Goal: Information Seeking & Learning: Learn about a topic

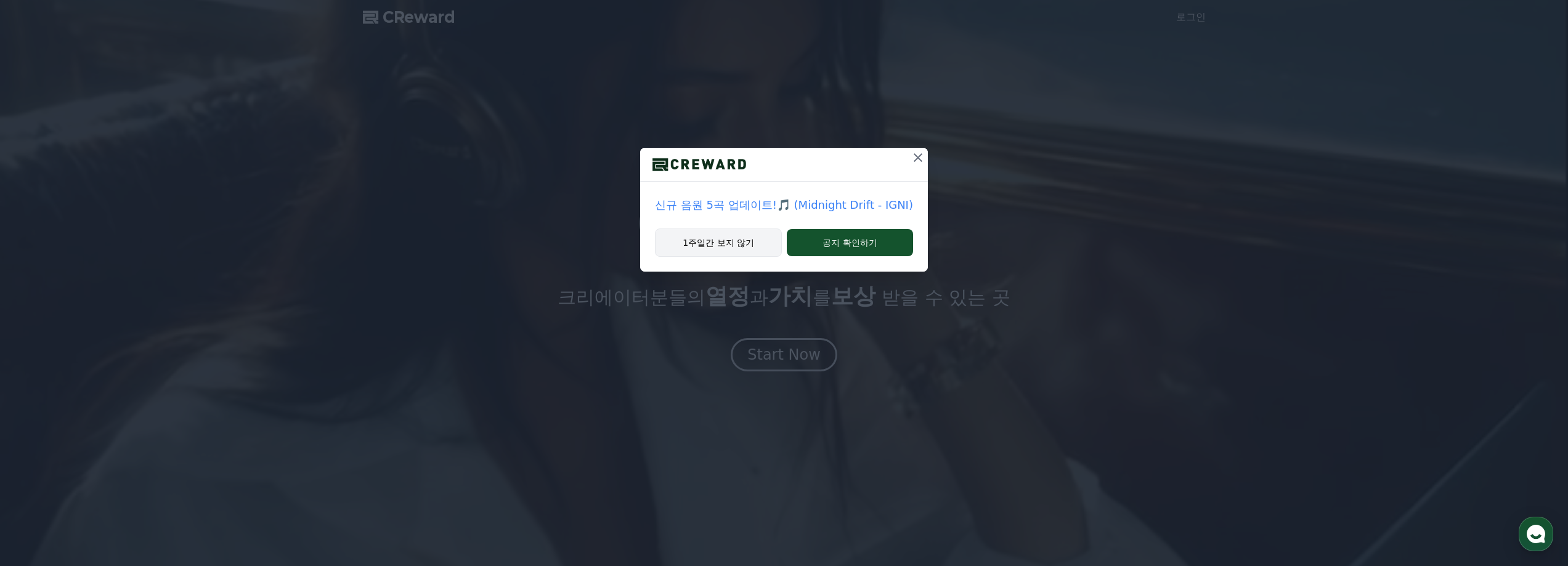
click at [749, 247] on button "1주일간 보지 않기" at bounding box center [718, 242] width 127 height 28
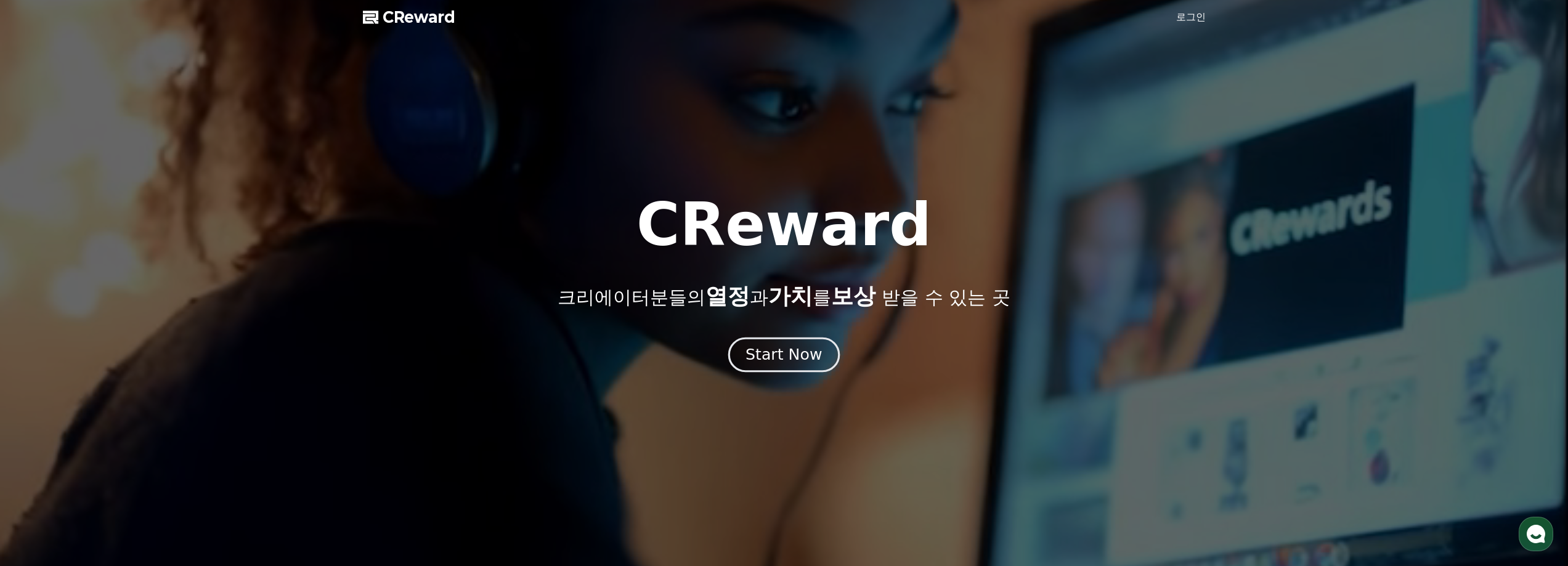
click at [750, 361] on div "Start Now" at bounding box center [783, 355] width 76 height 21
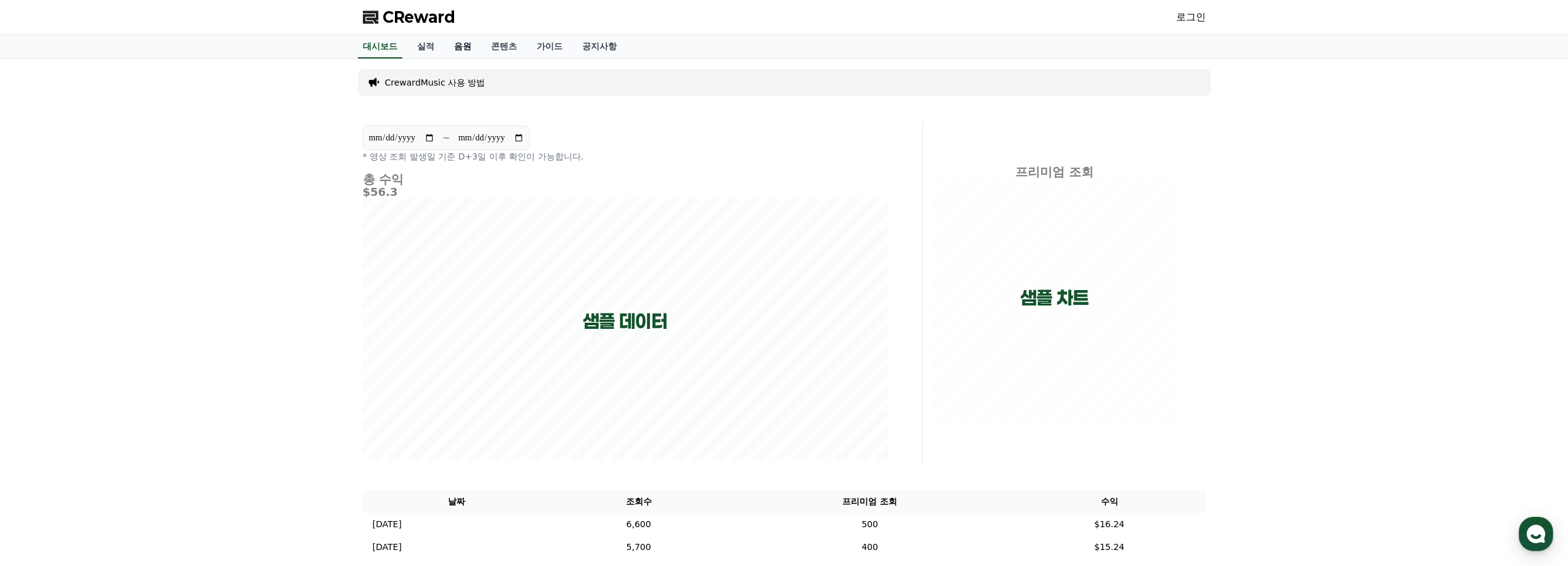
click at [470, 45] on link "음원" at bounding box center [463, 46] width 37 height 23
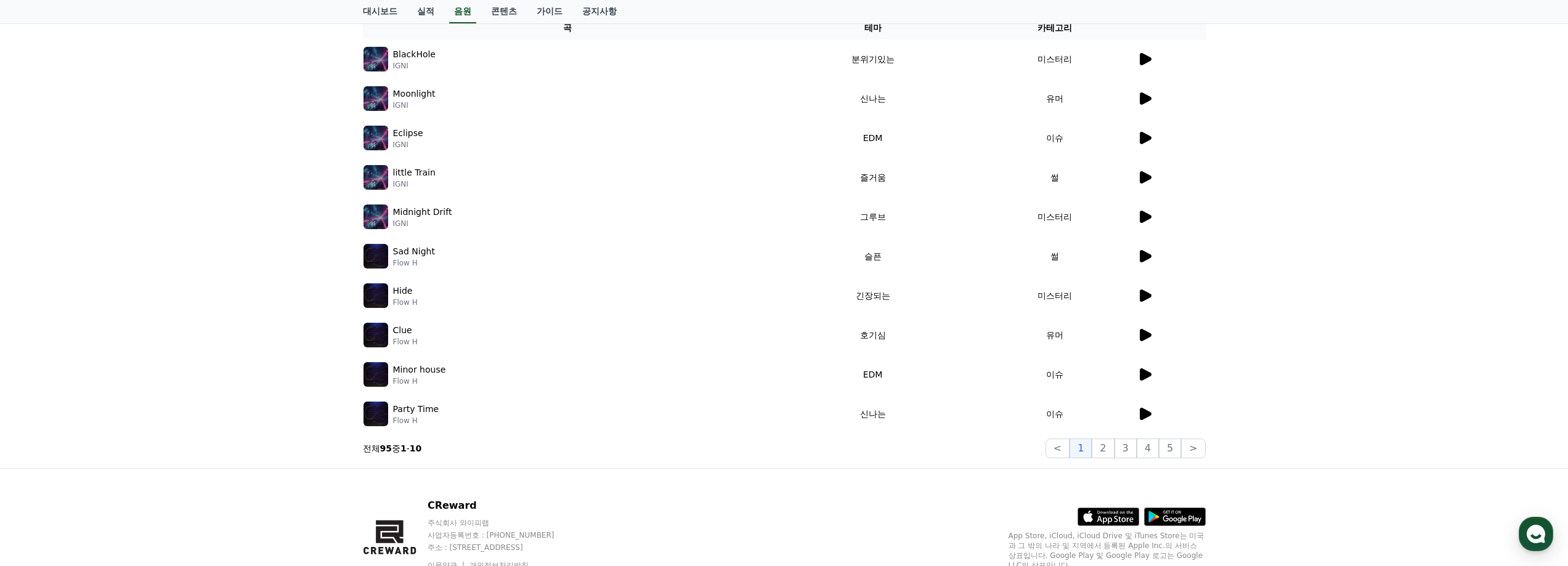
scroll to position [242, 0]
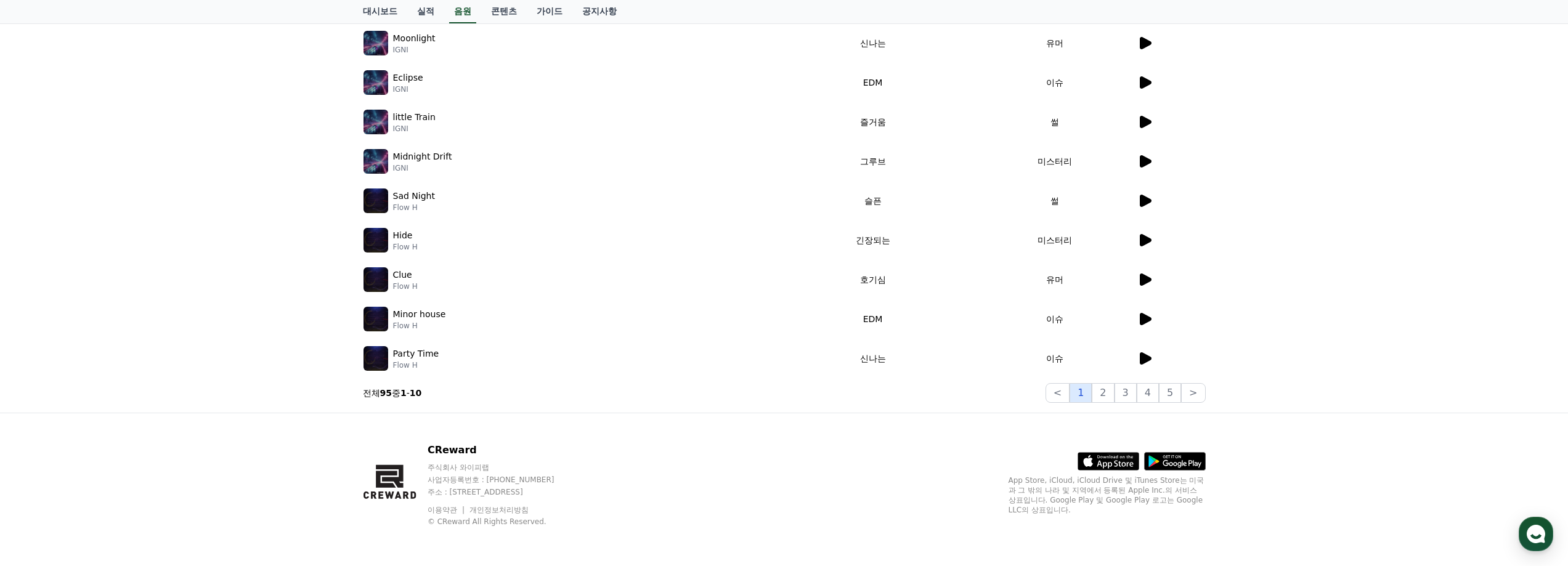
click at [1092, 393] on button "1" at bounding box center [1080, 392] width 22 height 20
click at [1128, 396] on button "3" at bounding box center [1125, 392] width 22 height 20
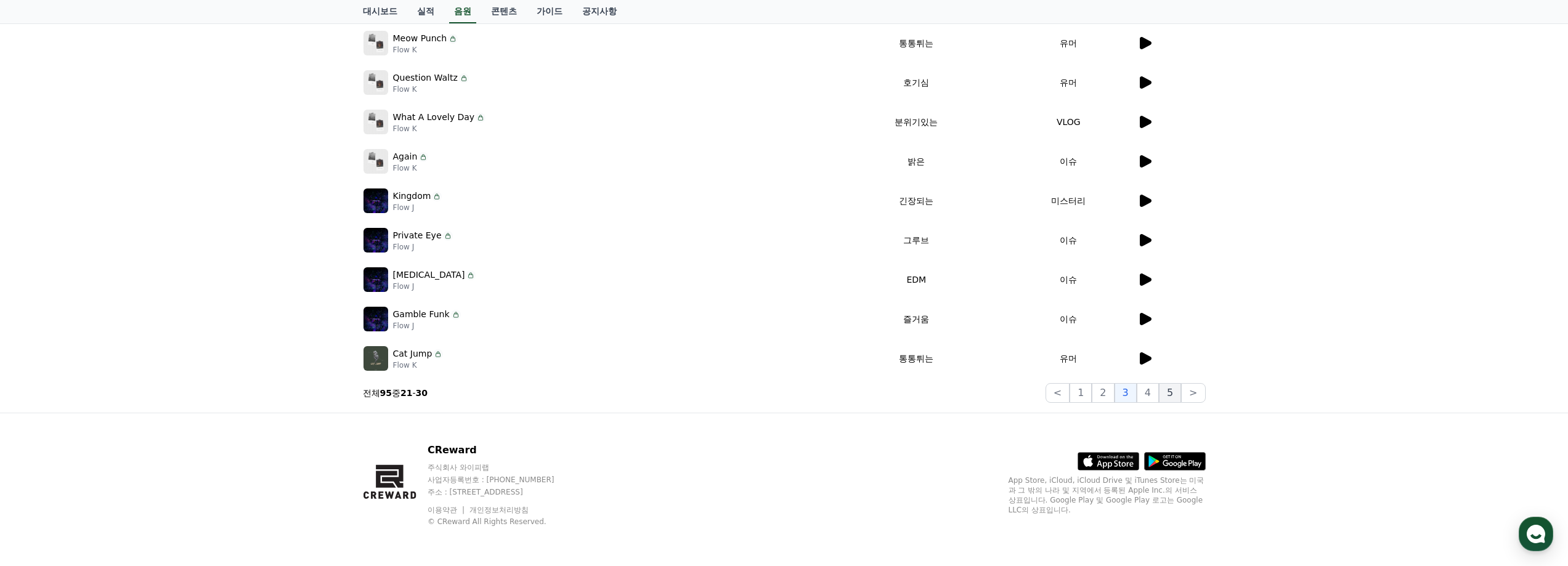
click at [1170, 396] on button "5" at bounding box center [1170, 392] width 22 height 20
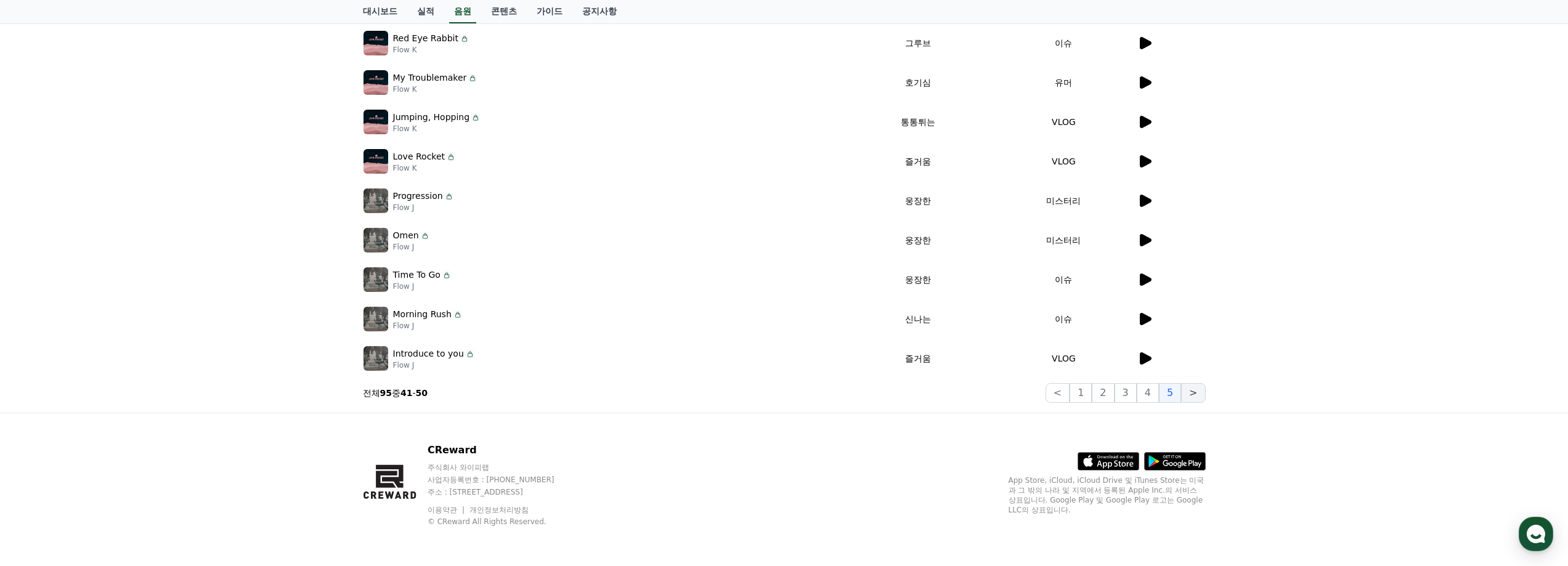
click at [1189, 390] on button ">" at bounding box center [1193, 392] width 24 height 20
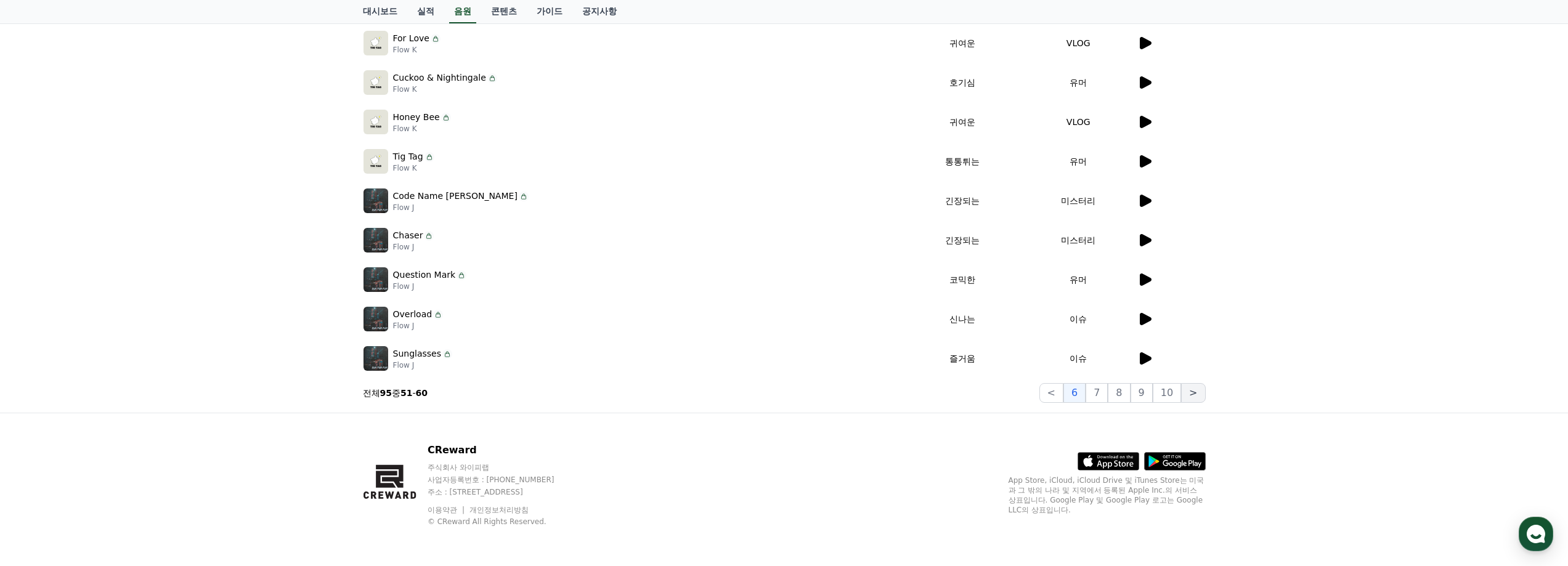
click at [1189, 390] on button ">" at bounding box center [1193, 392] width 24 height 20
click at [1180, 392] on button "10" at bounding box center [1166, 392] width 28 height 20
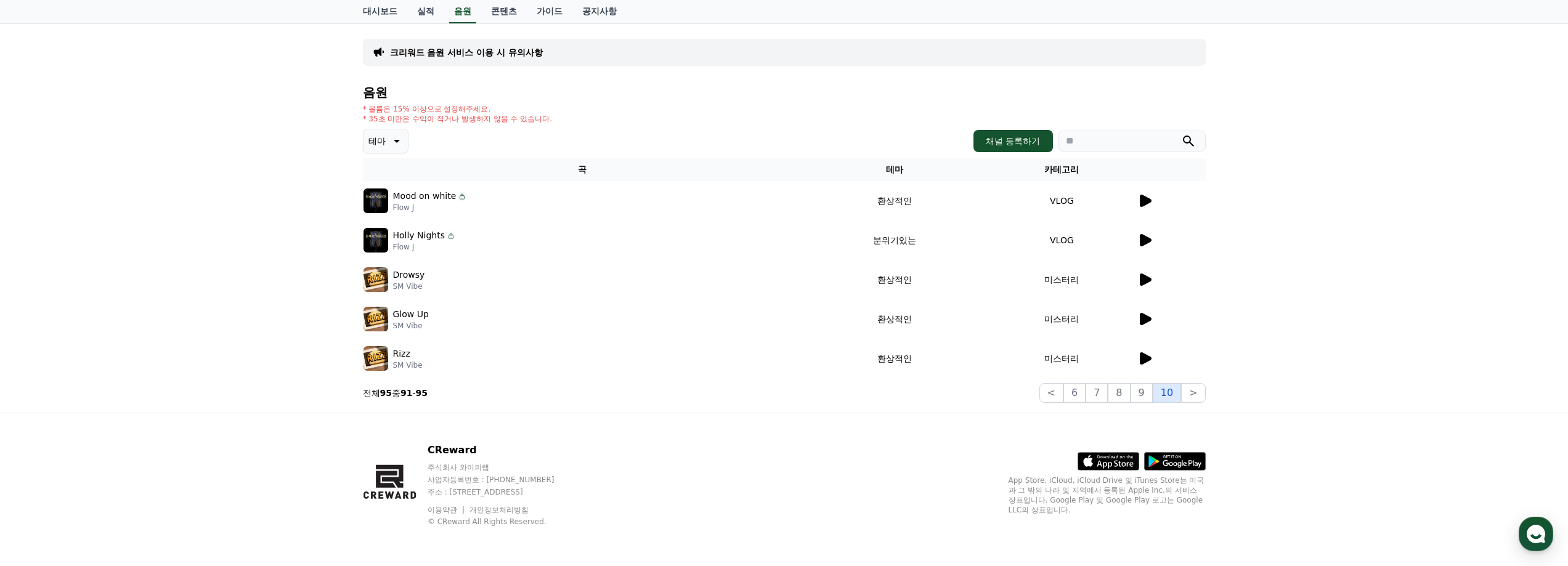
scroll to position [45, 0]
click at [1157, 396] on button "10" at bounding box center [1166, 392] width 28 height 20
click at [1108, 397] on button "7" at bounding box center [1096, 392] width 22 height 20
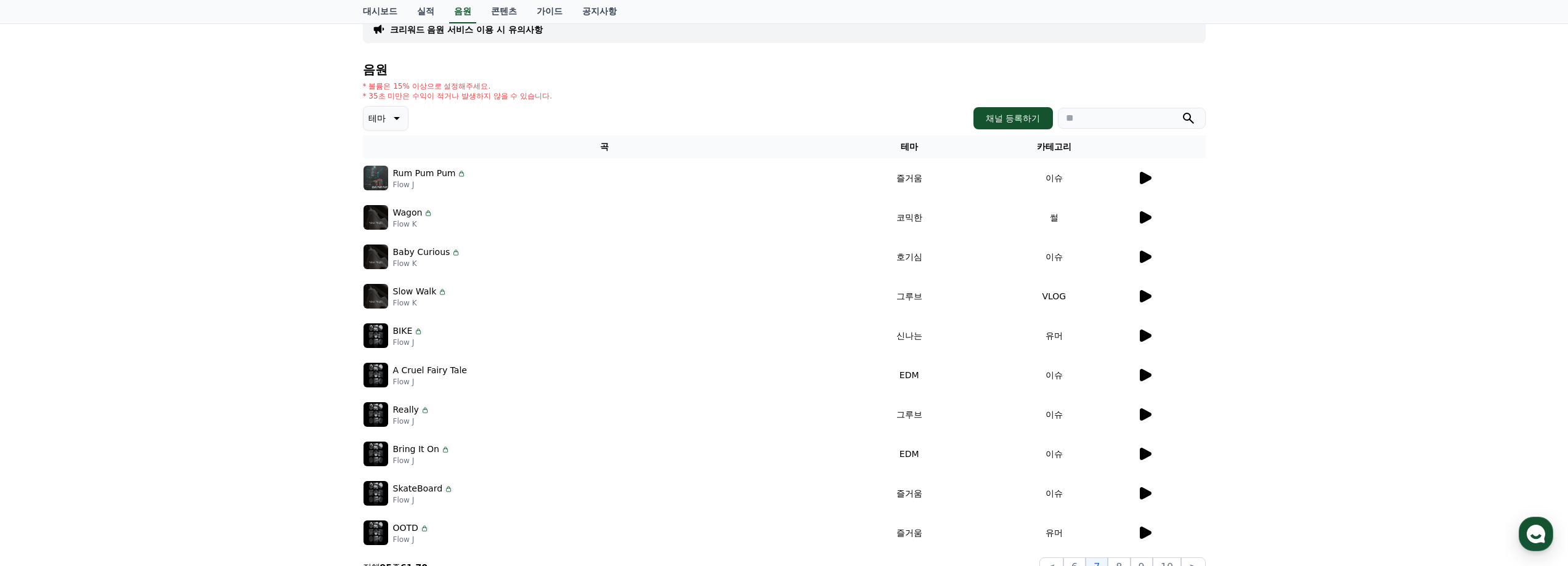
scroll to position [242, 0]
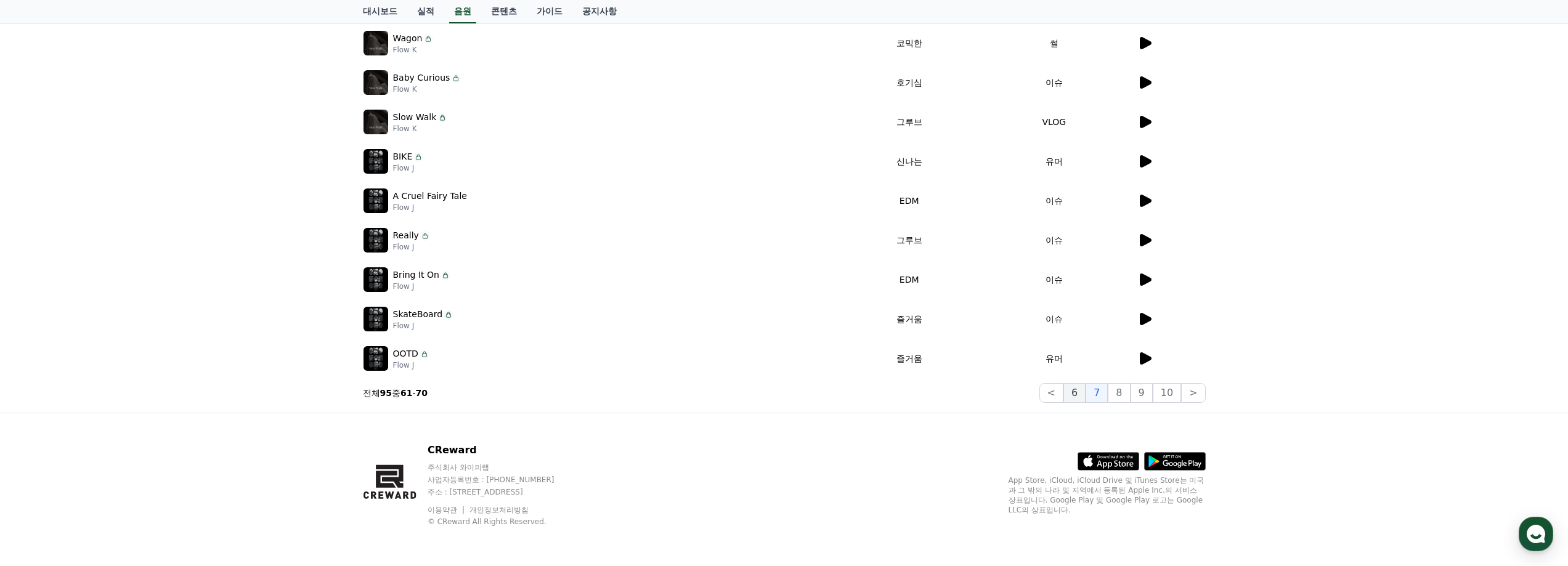
click at [1085, 396] on button "6" at bounding box center [1075, 392] width 22 height 20
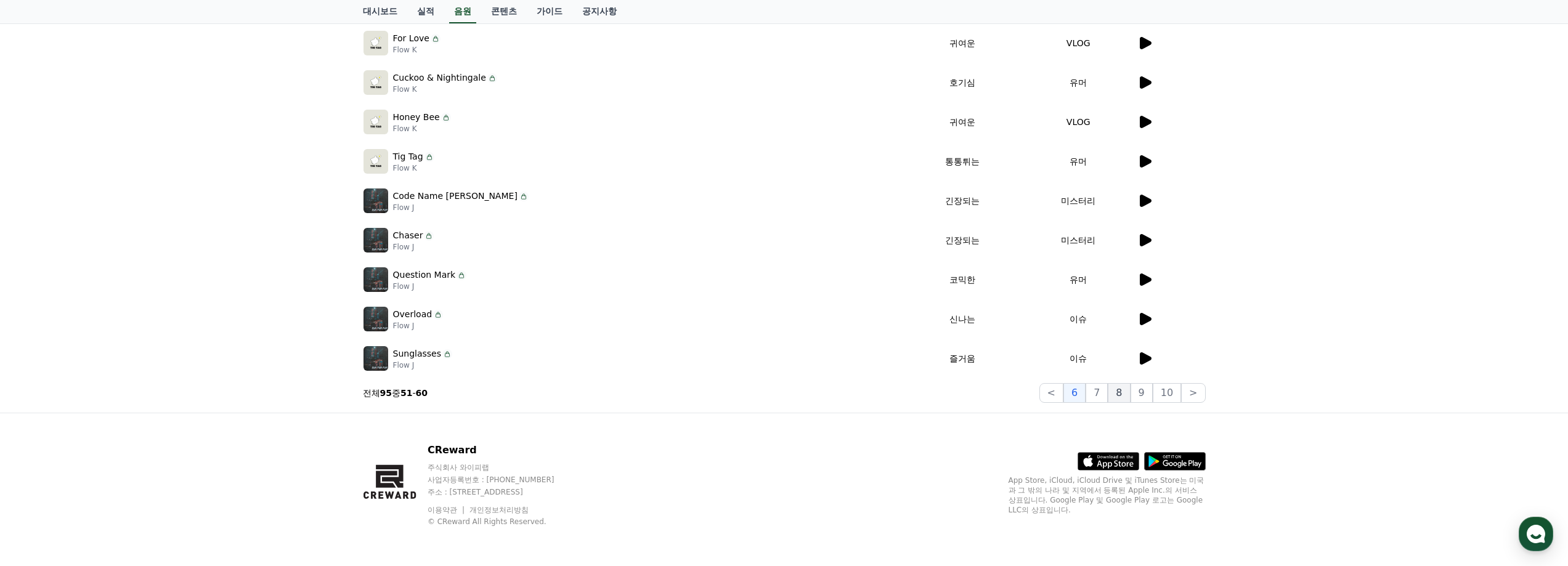
click at [1113, 399] on button "8" at bounding box center [1119, 392] width 22 height 20
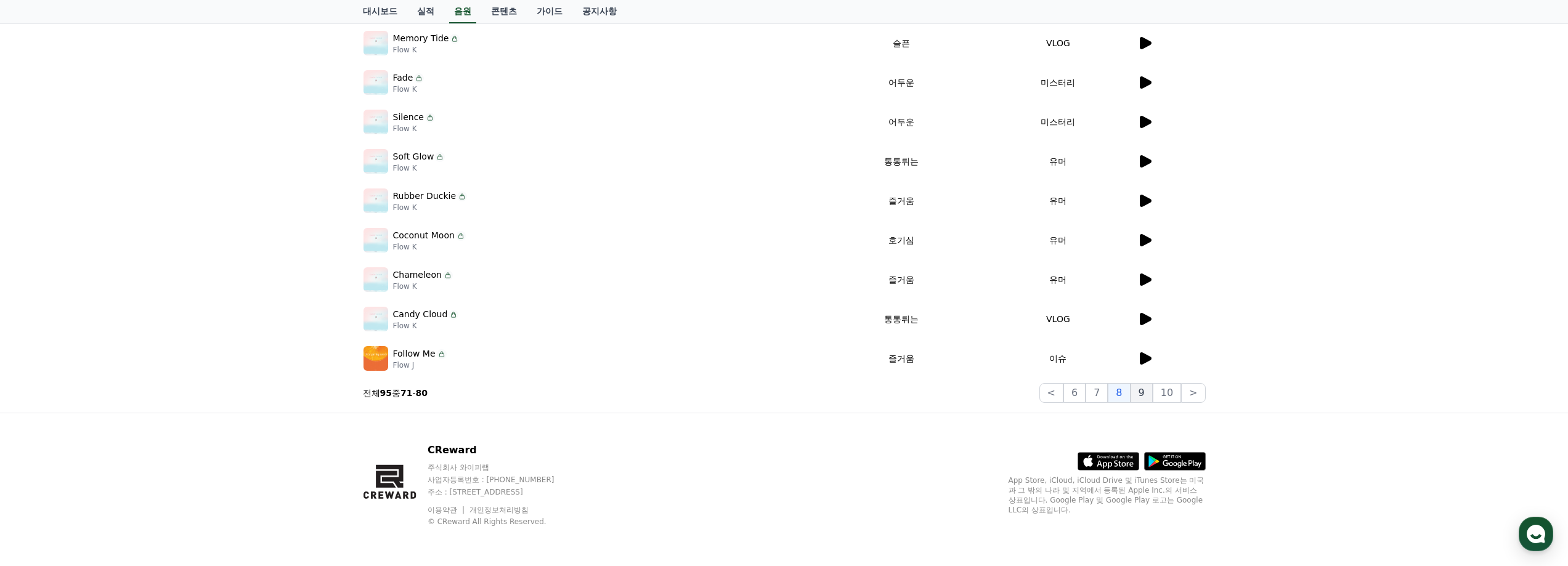
click at [1148, 399] on button "9" at bounding box center [1141, 392] width 22 height 20
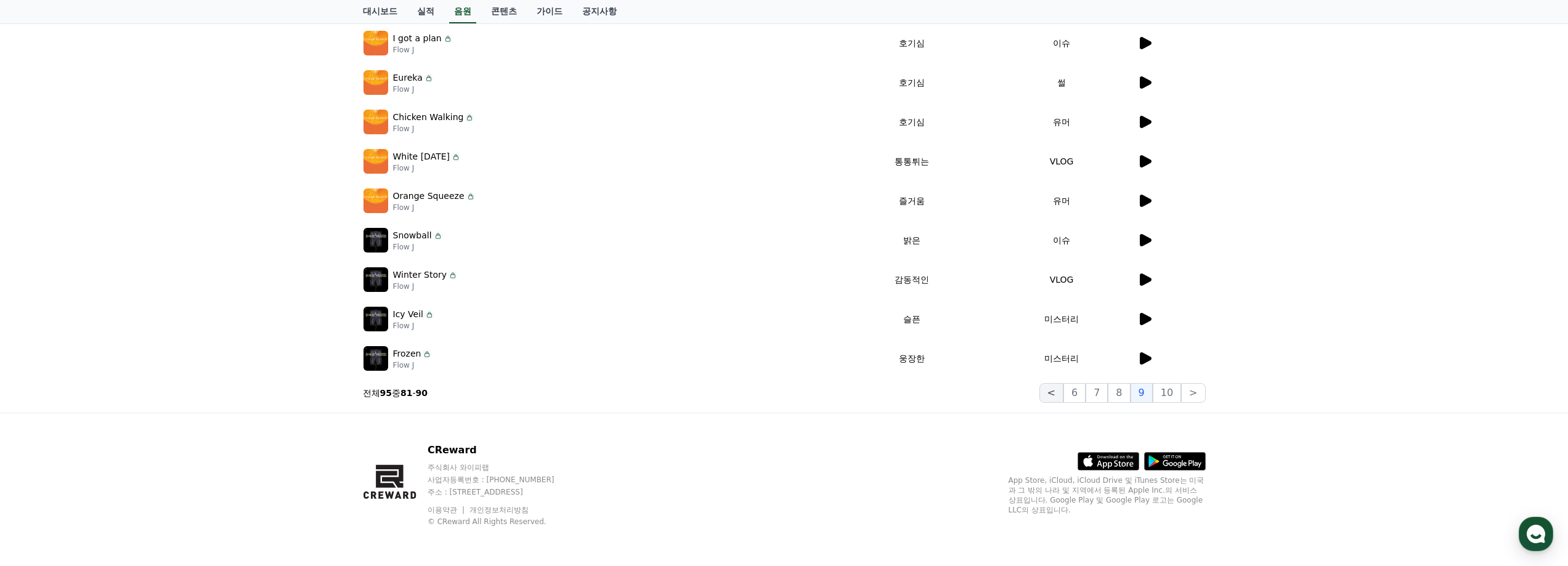
click at [1063, 397] on button "<" at bounding box center [1051, 392] width 24 height 20
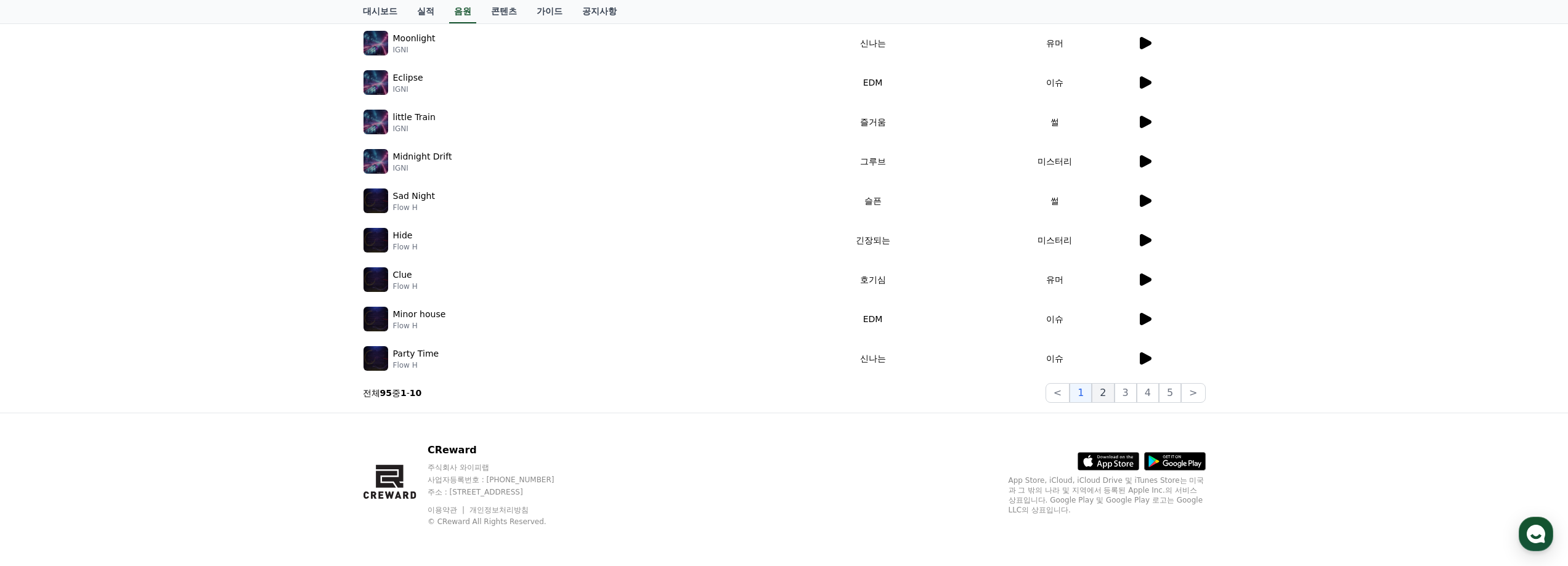
click at [1112, 398] on button "2" at bounding box center [1103, 392] width 22 height 20
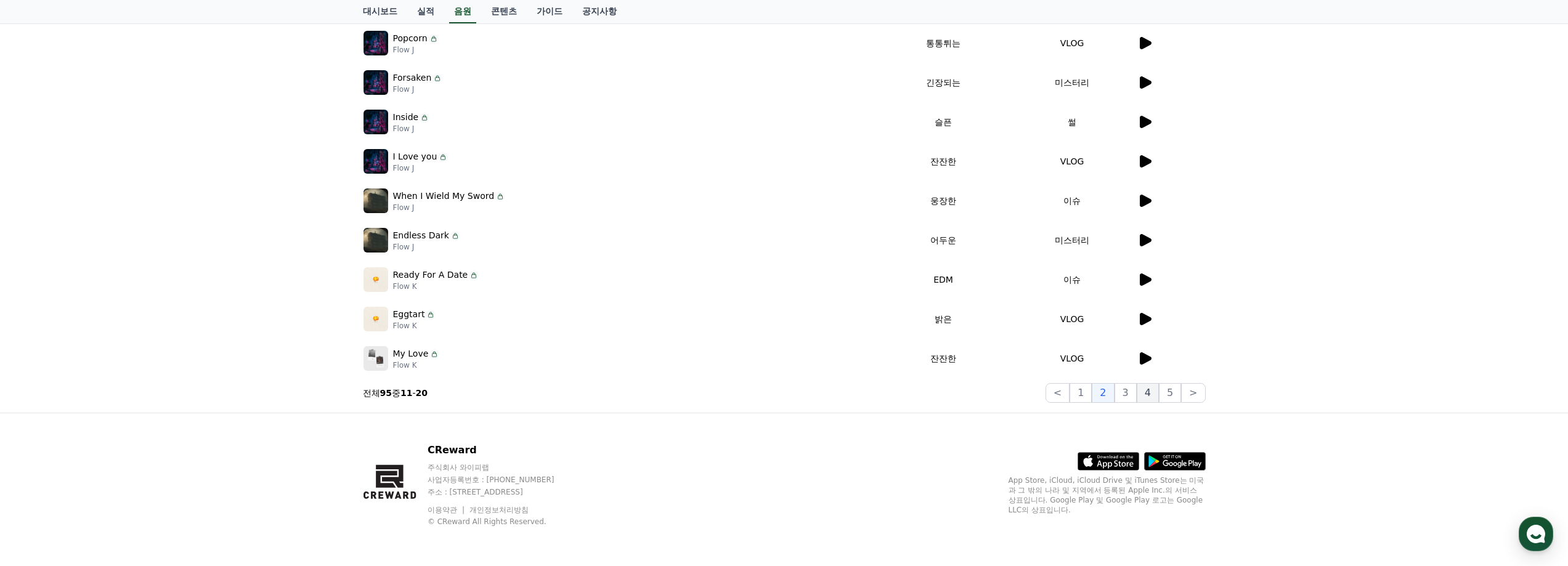
click at [1140, 399] on button "4" at bounding box center [1148, 392] width 22 height 20
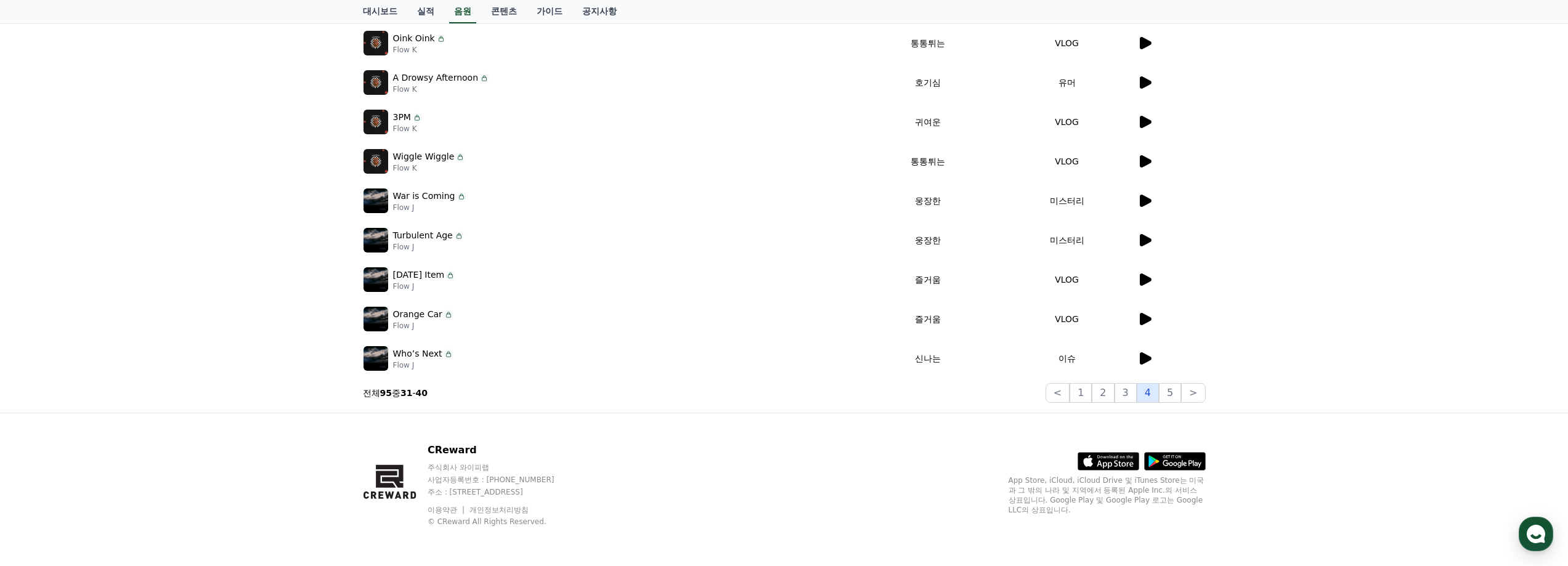
click at [1146, 399] on button "4" at bounding box center [1148, 392] width 22 height 20
click at [1168, 399] on button "5" at bounding box center [1170, 392] width 22 height 20
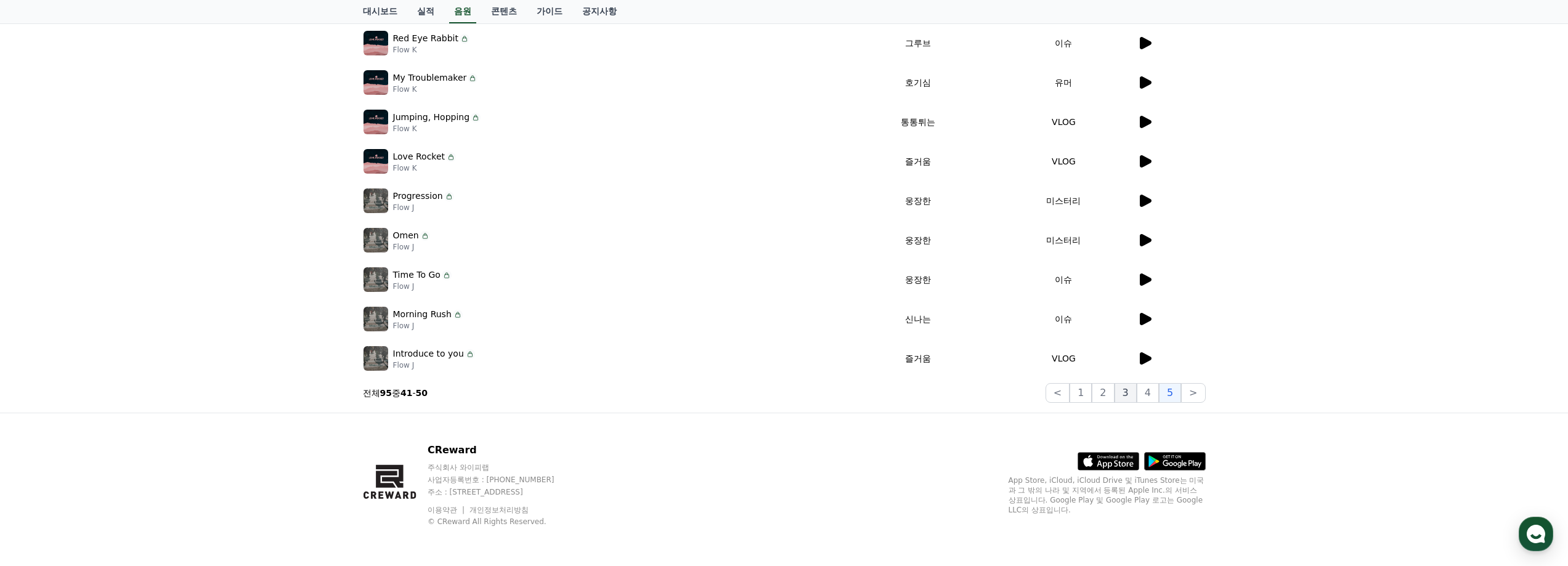
click at [1122, 399] on button "3" at bounding box center [1125, 392] width 22 height 20
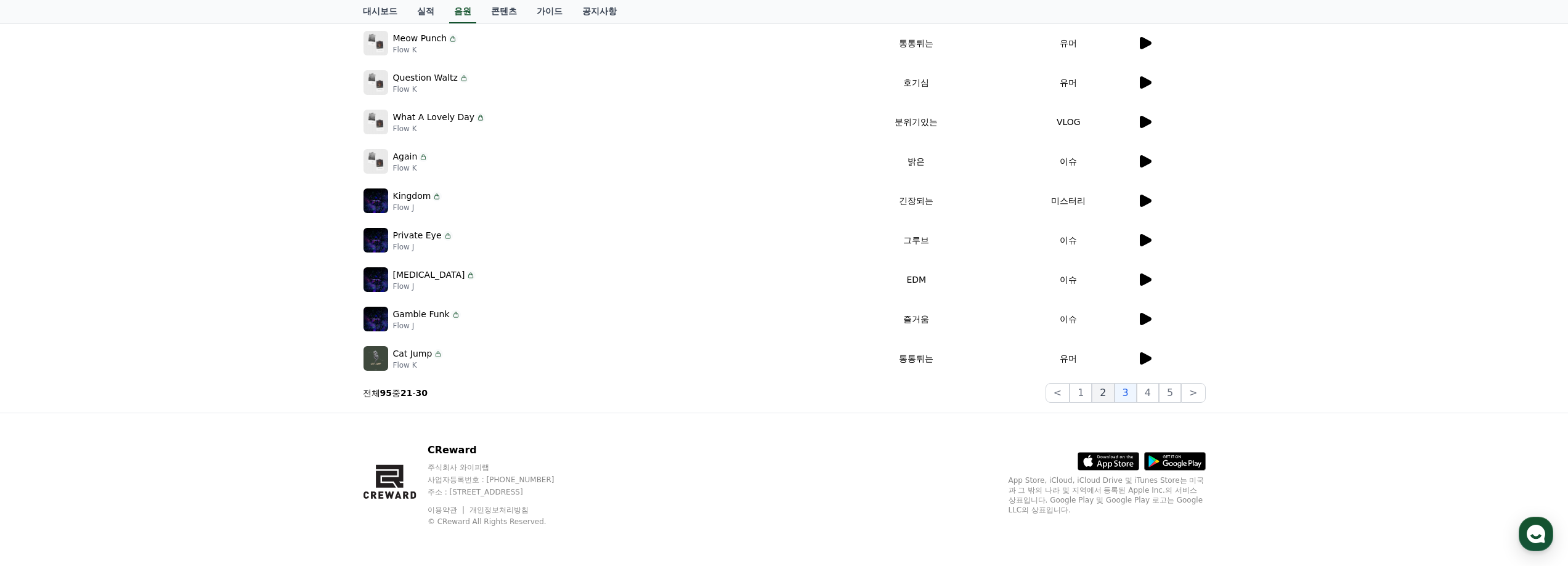
click at [1096, 398] on button "2" at bounding box center [1103, 392] width 22 height 20
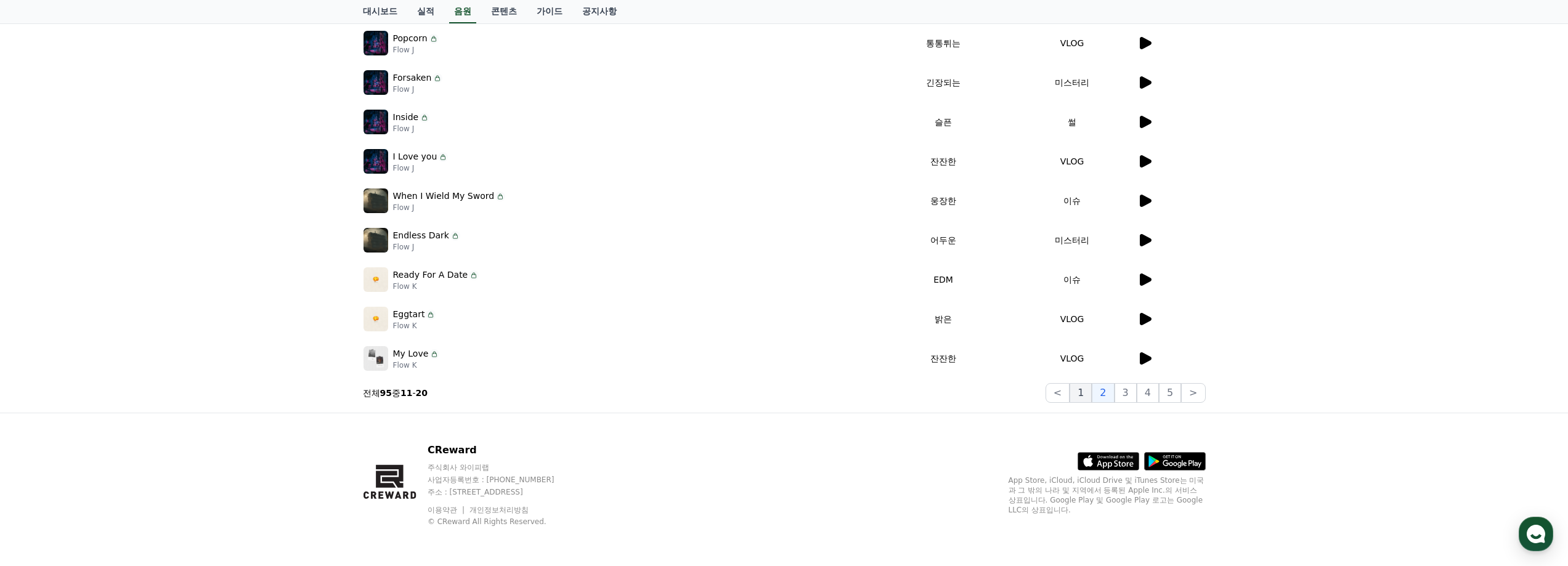
click at [1092, 397] on button "1" at bounding box center [1080, 392] width 22 height 20
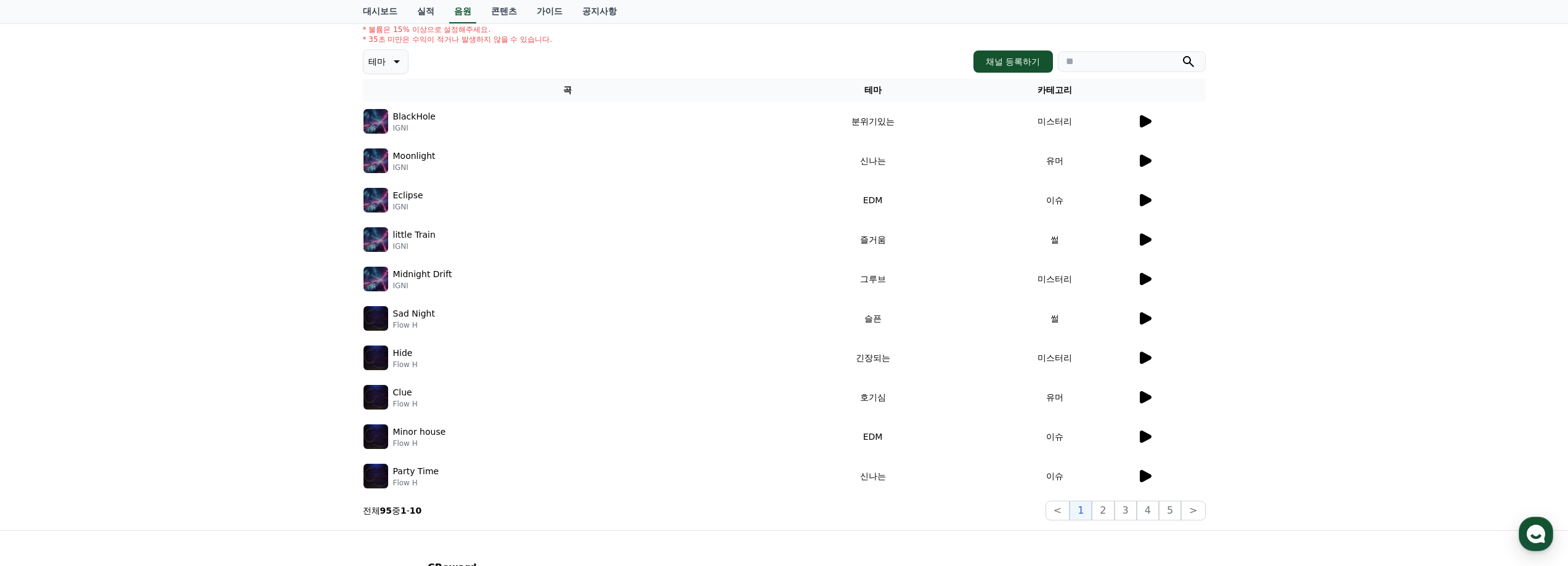
scroll to position [242, 0]
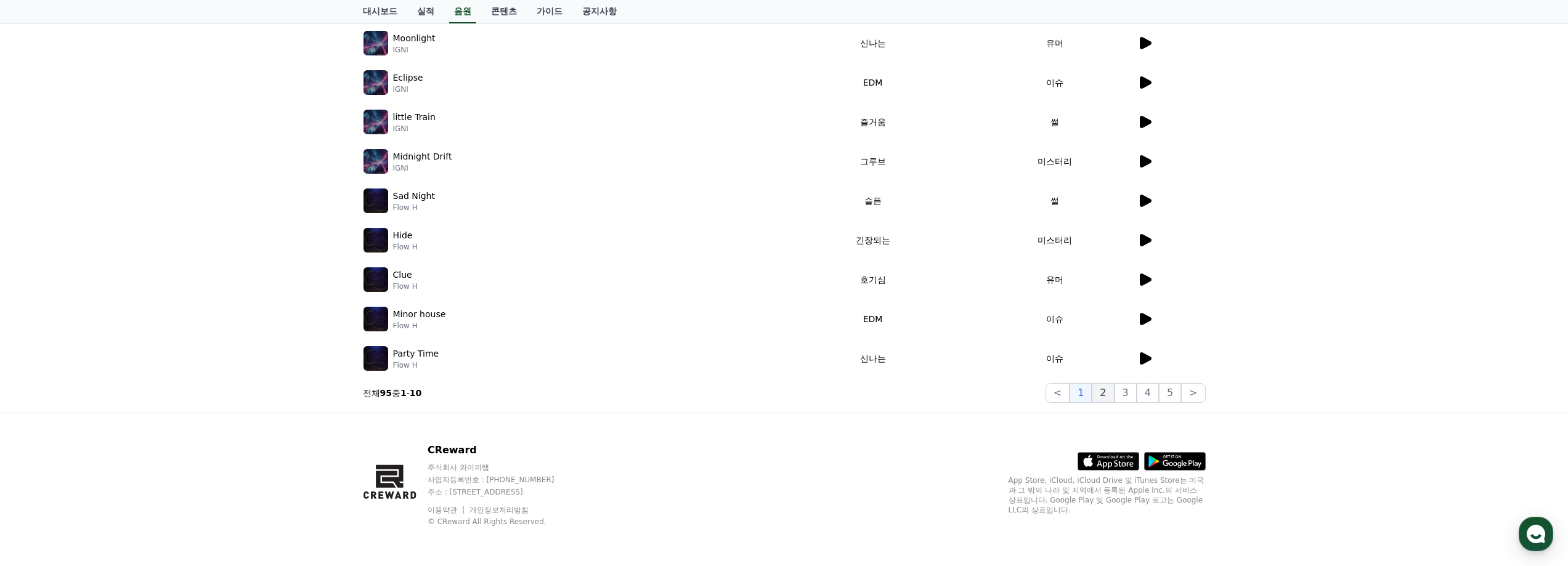
click at [1106, 394] on button "2" at bounding box center [1103, 392] width 22 height 20
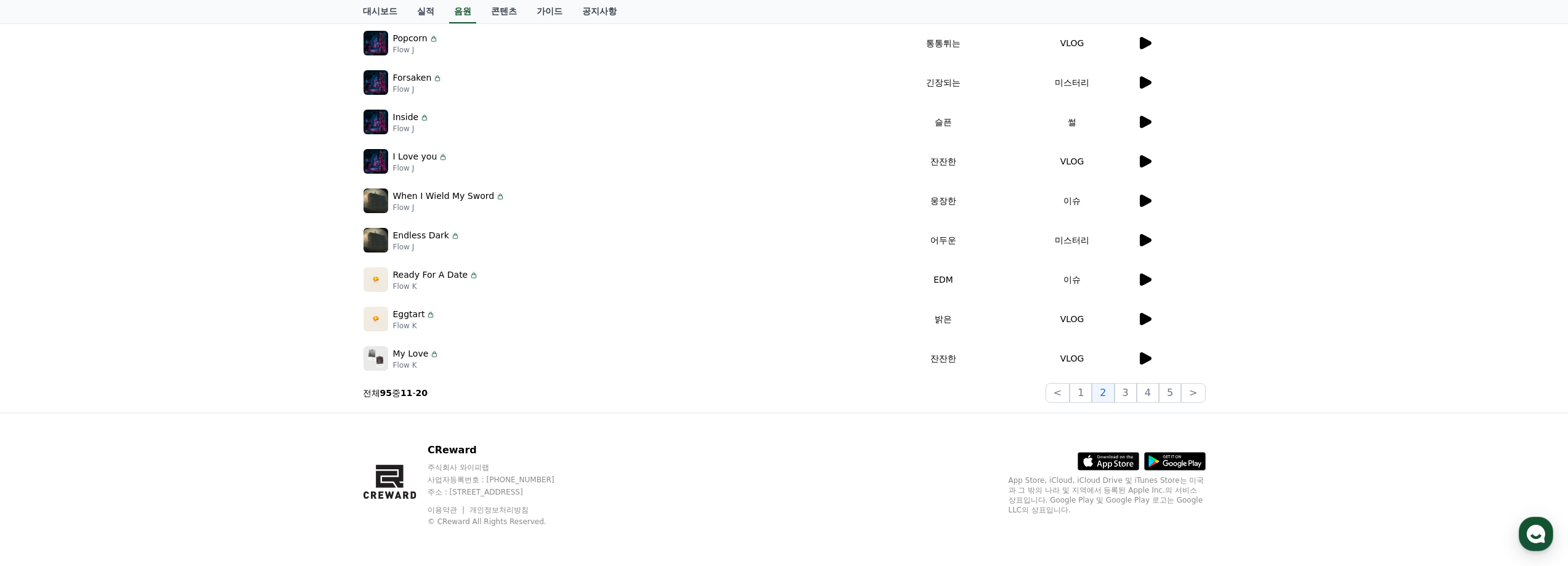
click at [1153, 317] on div at bounding box center [1171, 319] width 68 height 14
click at [1128, 392] on button "3" at bounding box center [1125, 392] width 22 height 20
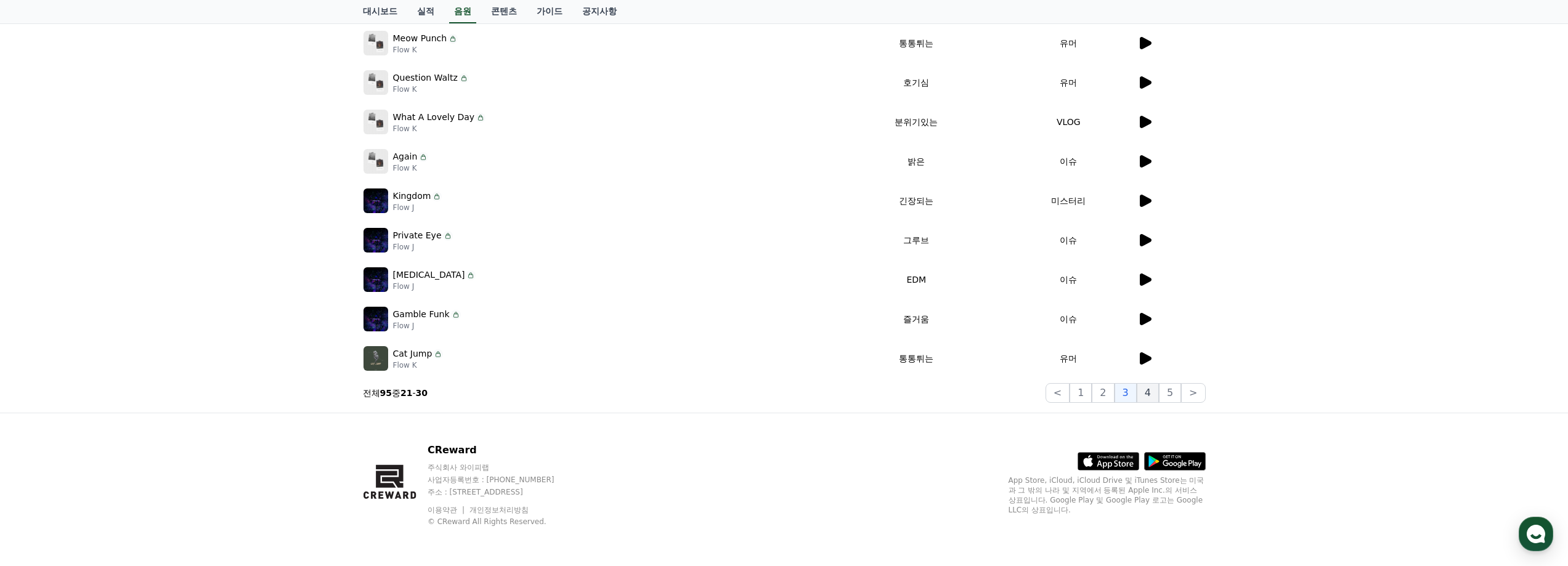
click at [1148, 399] on button "4" at bounding box center [1148, 392] width 22 height 20
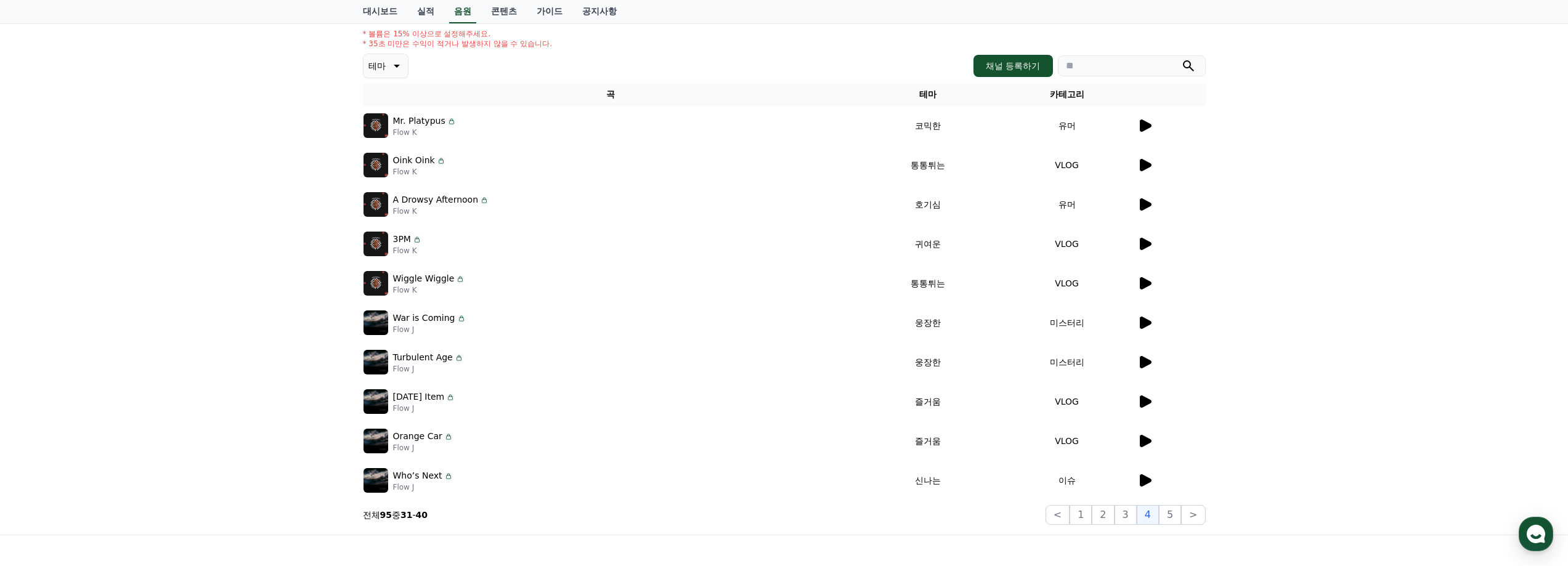
scroll to position [118, 0]
click at [1146, 442] on icon at bounding box center [1145, 442] width 12 height 12
